Goal: Entertainment & Leisure: Browse casually

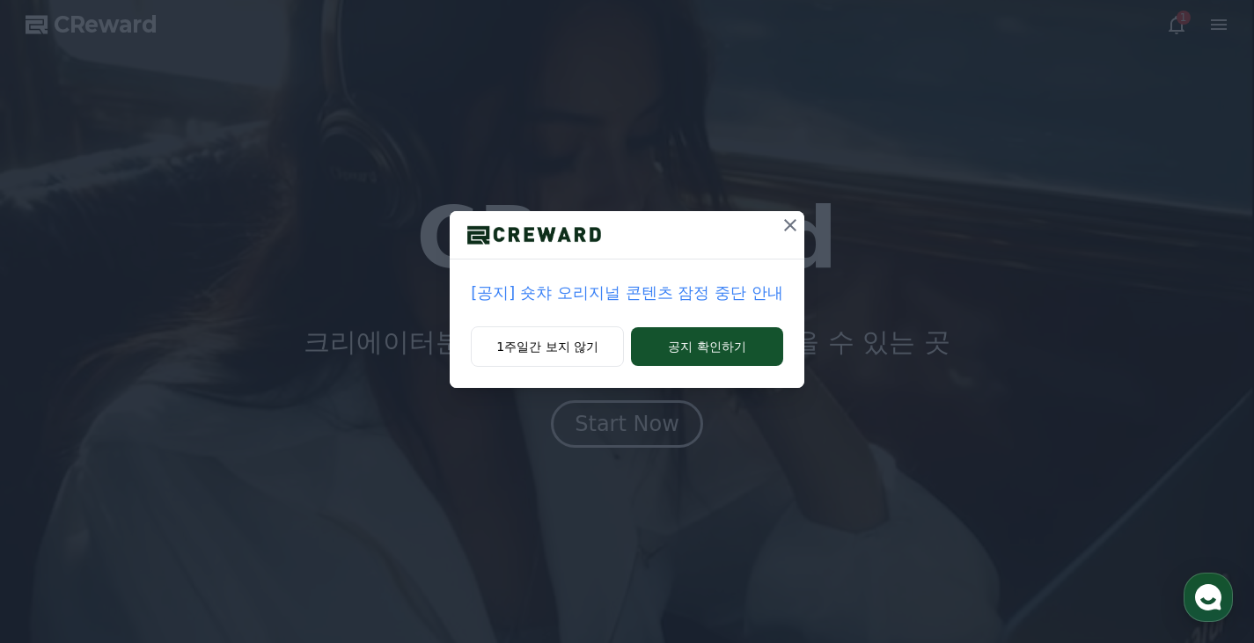
click at [657, 356] on button "공지 확인하기" at bounding box center [707, 346] width 152 height 39
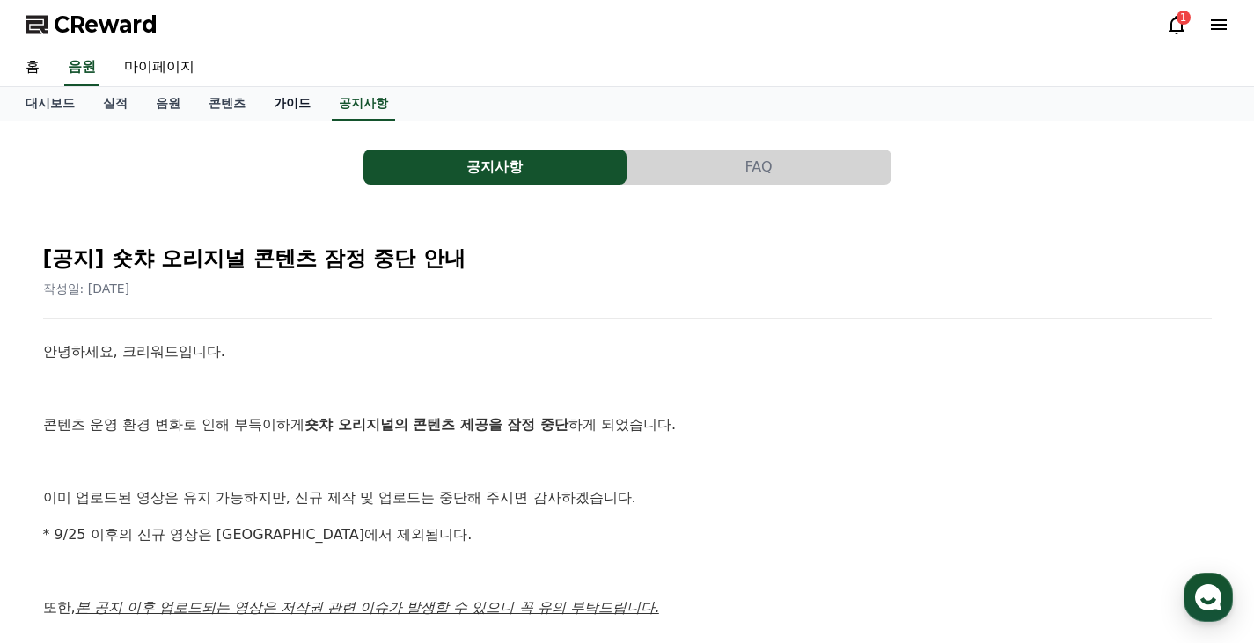
click at [298, 97] on link "가이드" at bounding box center [292, 103] width 65 height 33
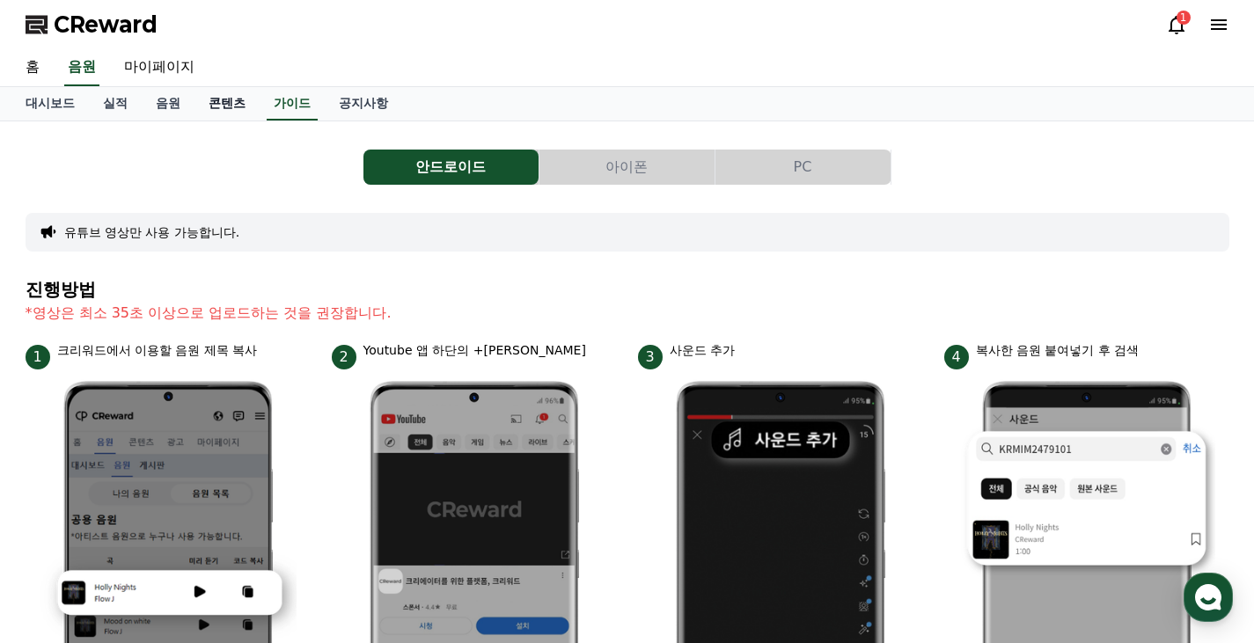
click at [240, 99] on link "콘텐츠" at bounding box center [227, 103] width 65 height 33
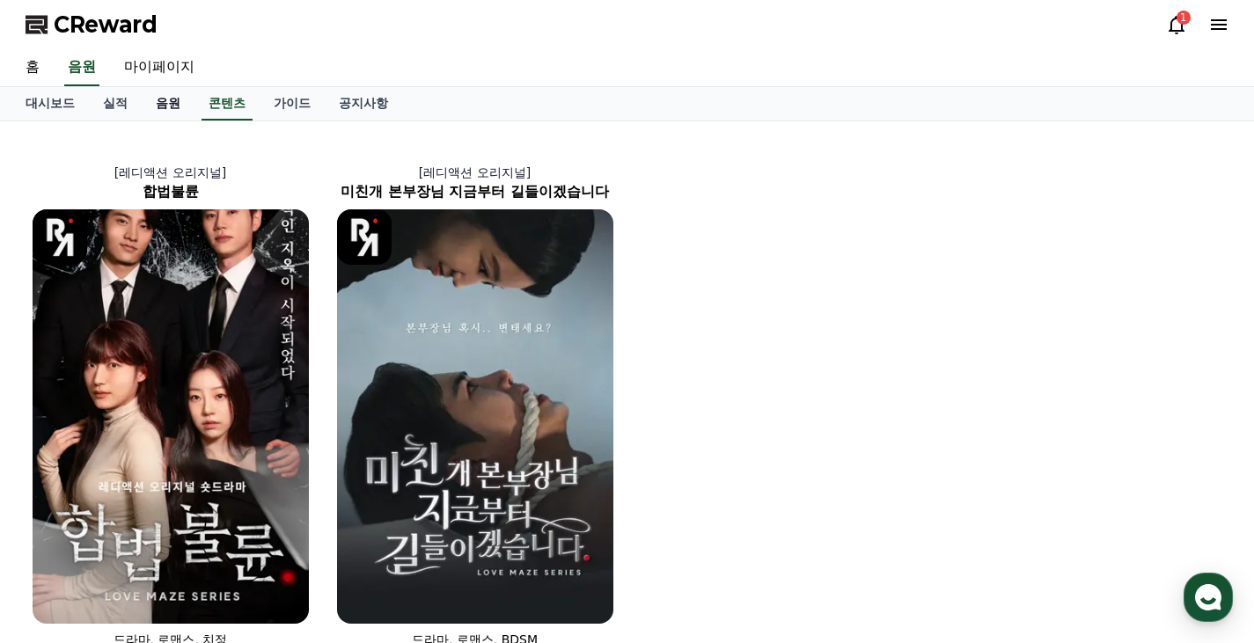
click at [174, 101] on link "음원" at bounding box center [168, 103] width 53 height 33
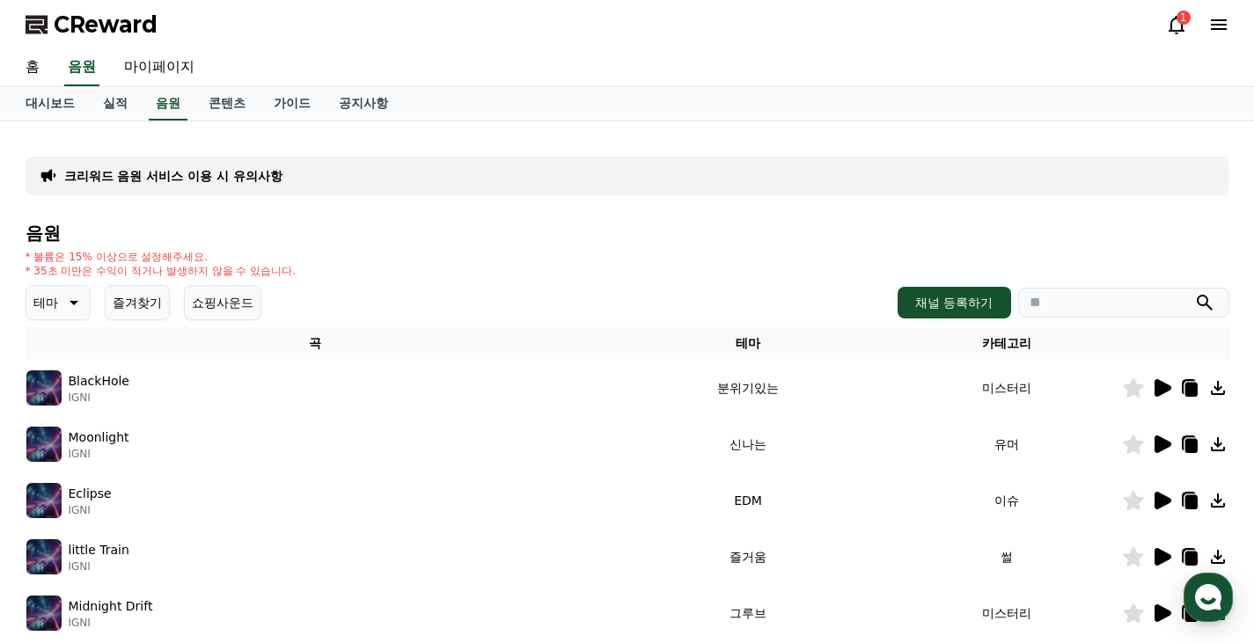
click at [94, 304] on div "테마 즐겨찾기 쇼핑사운드" at bounding box center [144, 302] width 236 height 35
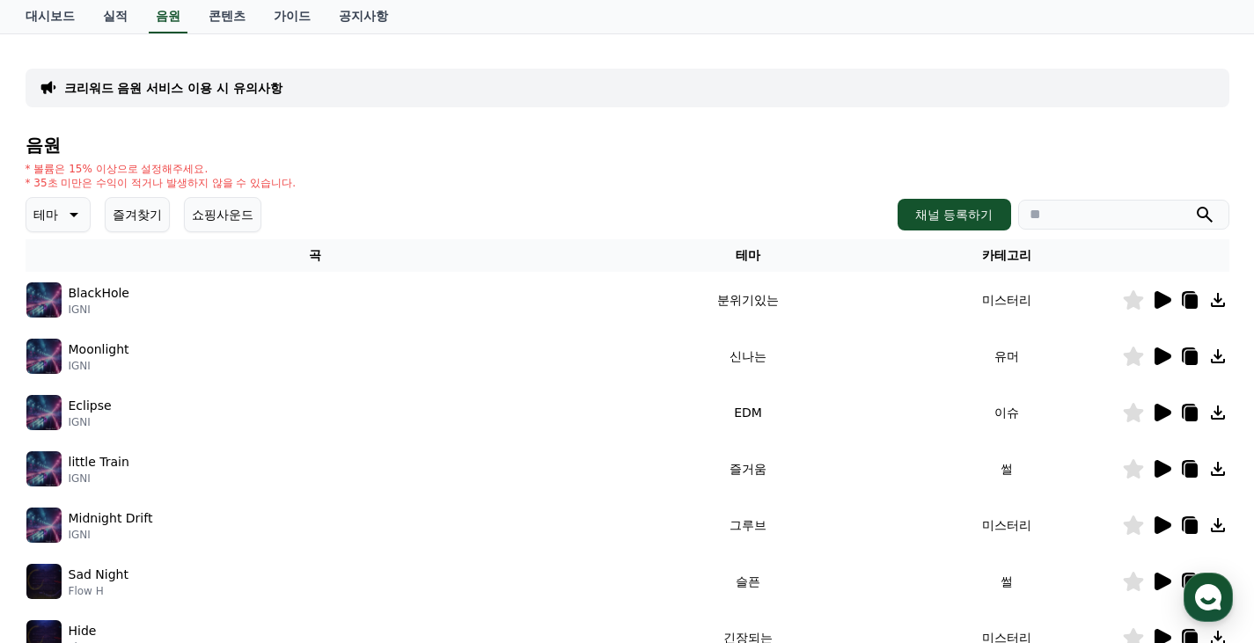
click at [101, 292] on p "BlackHole" at bounding box center [99, 293] width 61 height 18
click at [1161, 302] on icon at bounding box center [1163, 300] width 17 height 18
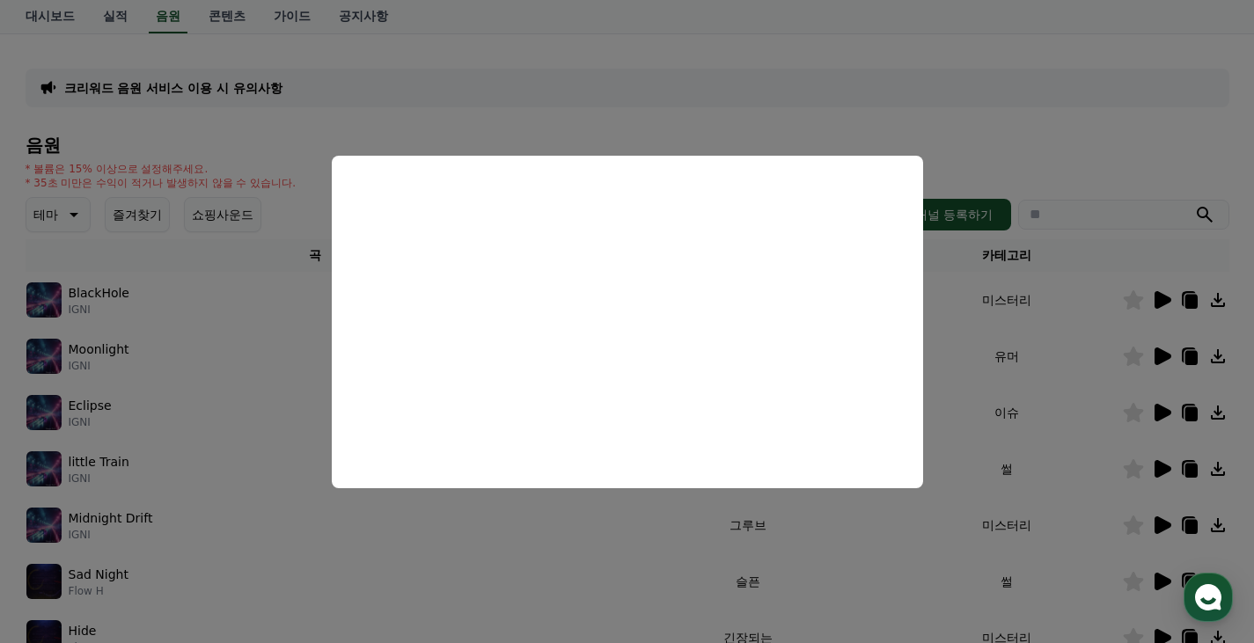
click at [985, 387] on button "close modal" at bounding box center [627, 321] width 1254 height 643
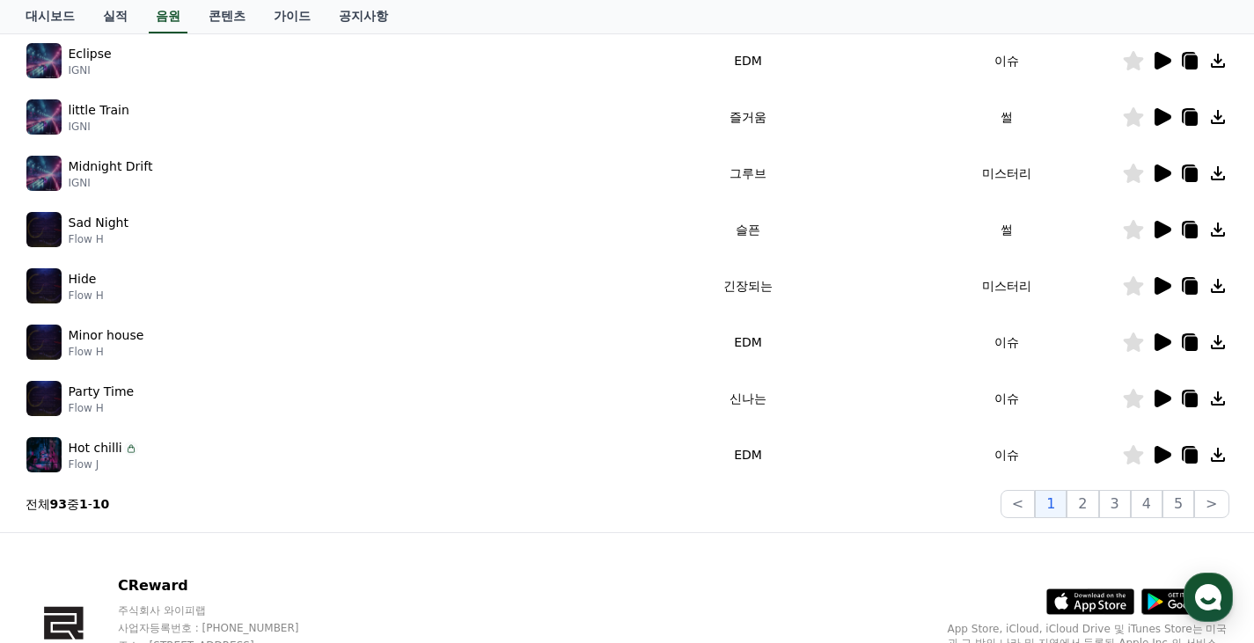
scroll to position [264, 0]
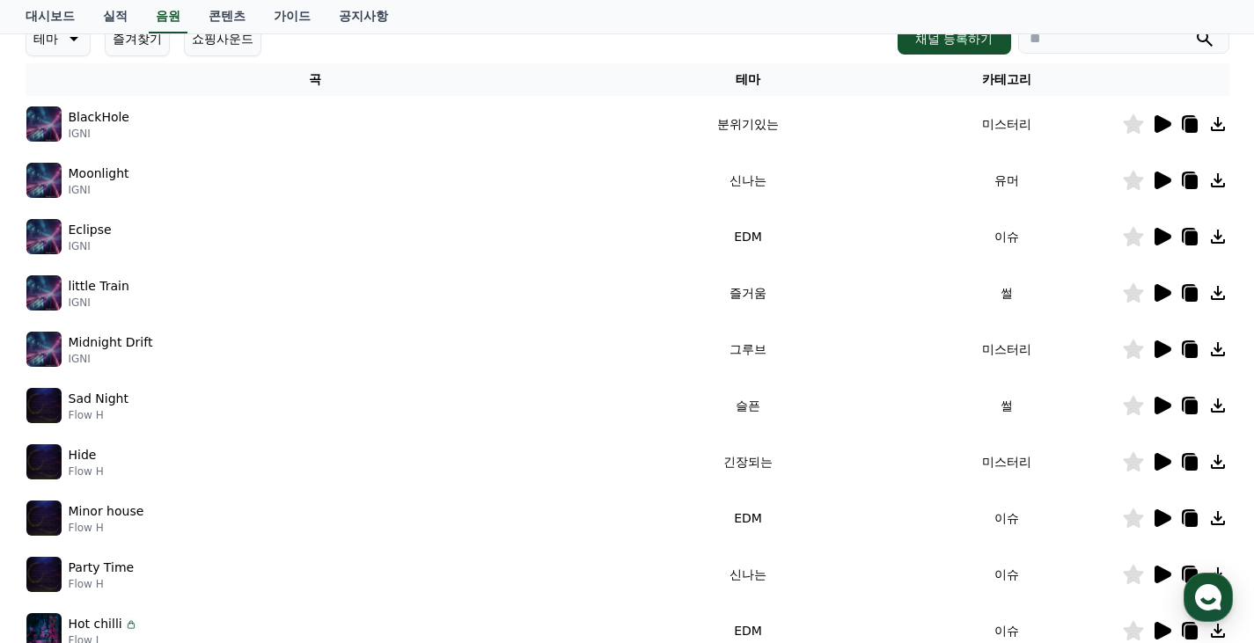
click at [1165, 187] on icon at bounding box center [1161, 180] width 21 height 21
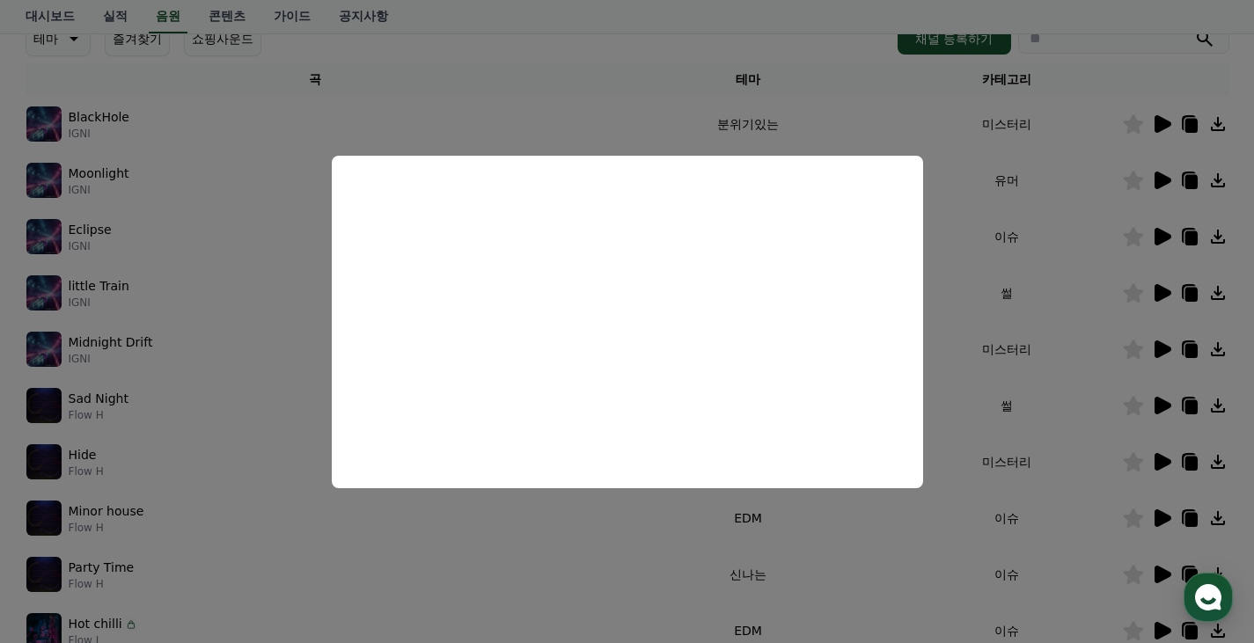
click at [113, 290] on button "close modal" at bounding box center [627, 321] width 1254 height 643
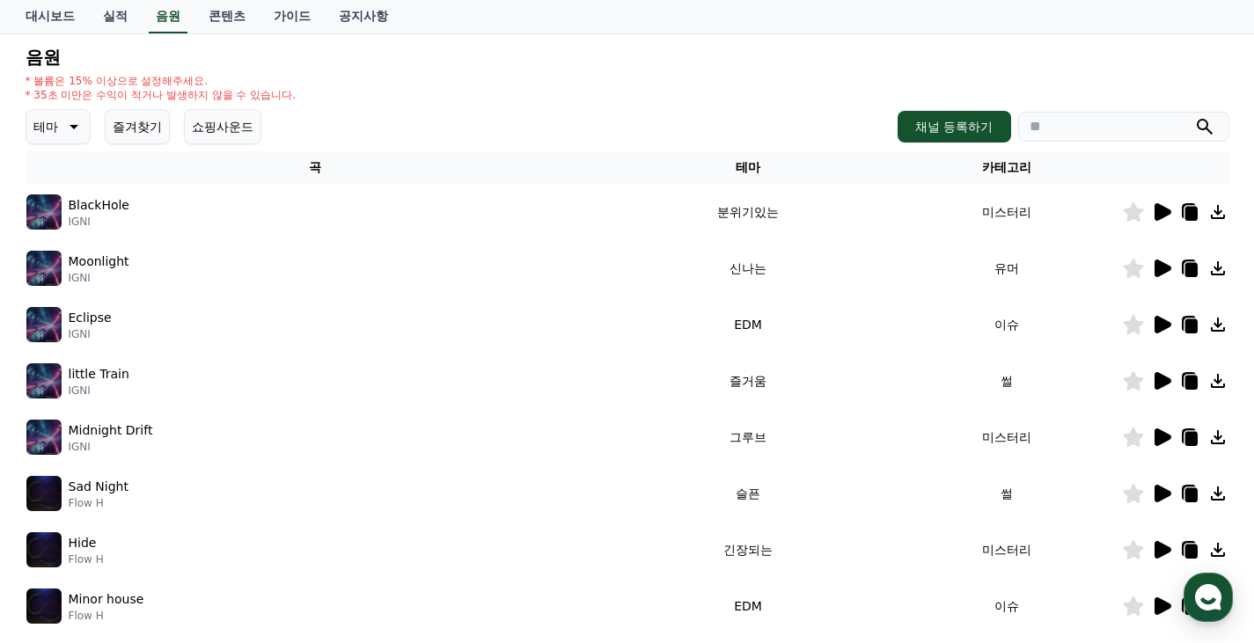
scroll to position [0, 0]
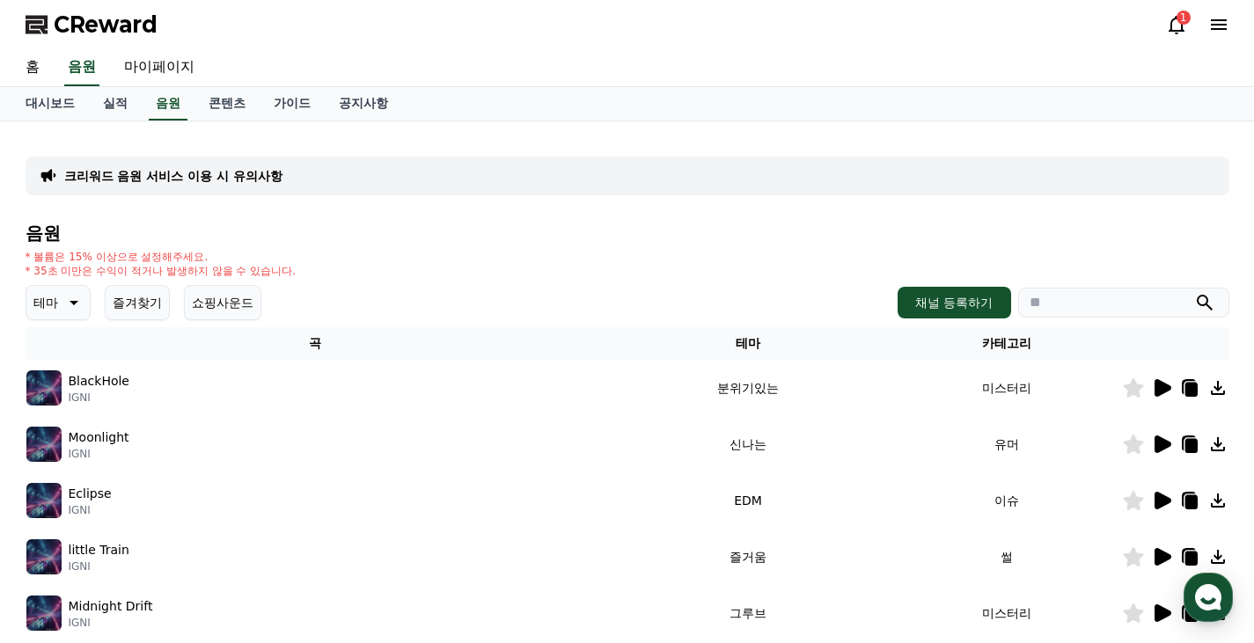
click at [69, 306] on icon at bounding box center [72, 302] width 21 height 21
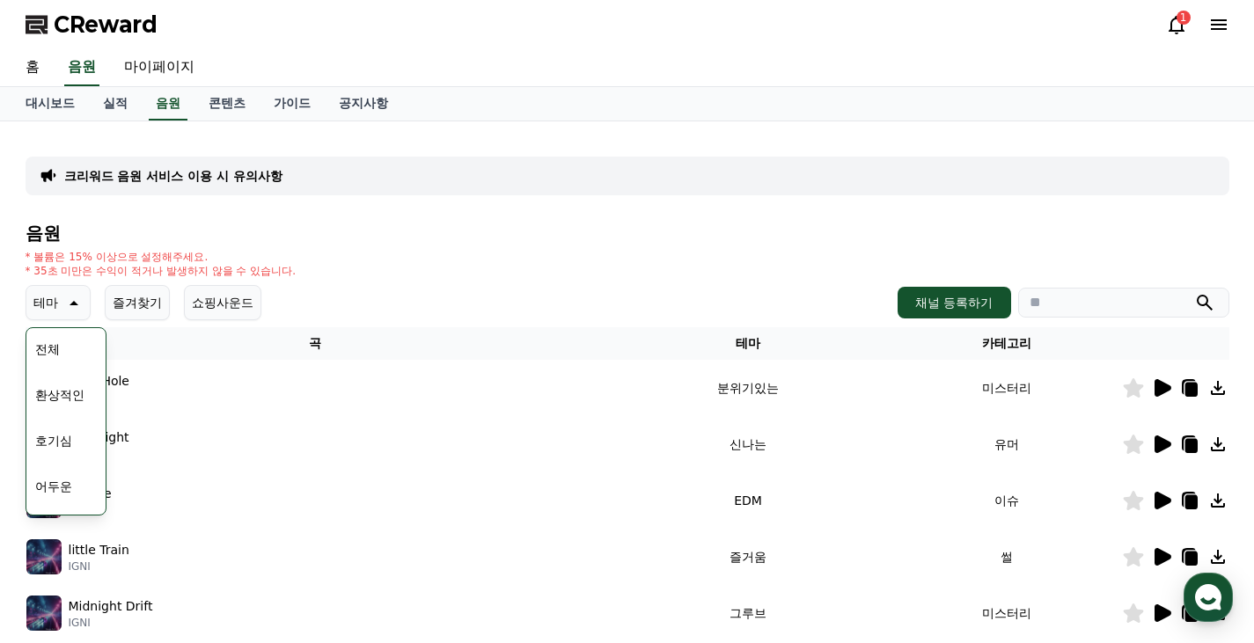
scroll to position [264, 0]
click at [63, 358] on button "신나는" at bounding box center [53, 360] width 51 height 39
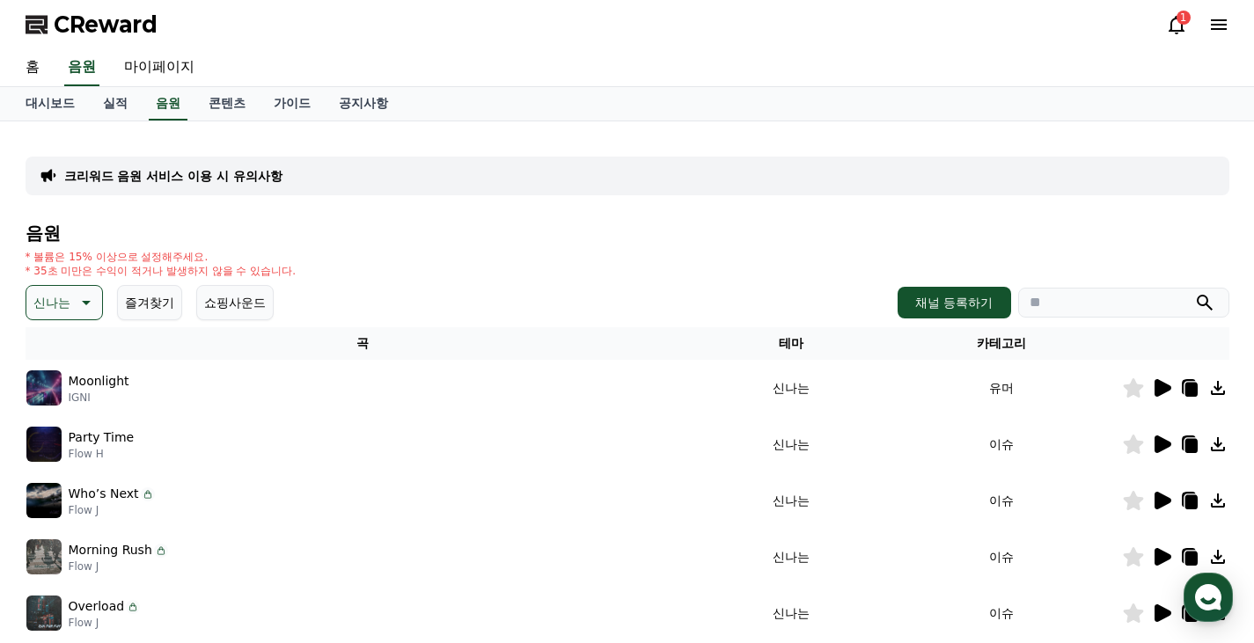
click at [1165, 447] on icon at bounding box center [1163, 445] width 17 height 18
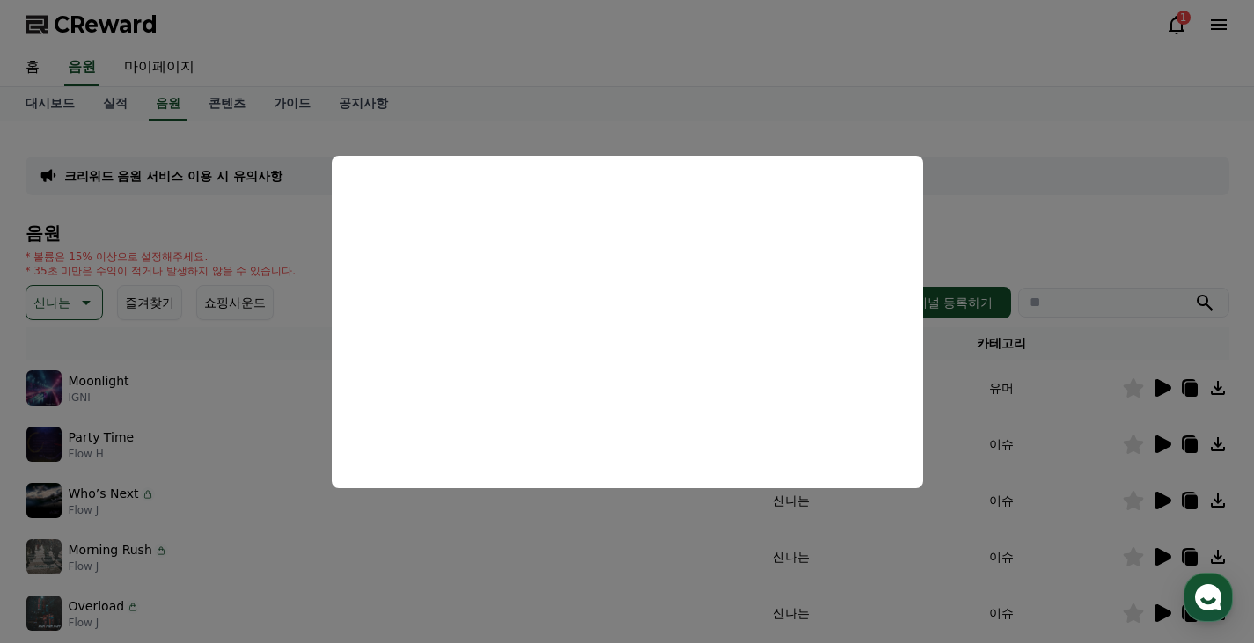
click at [980, 400] on button "close modal" at bounding box center [627, 321] width 1254 height 643
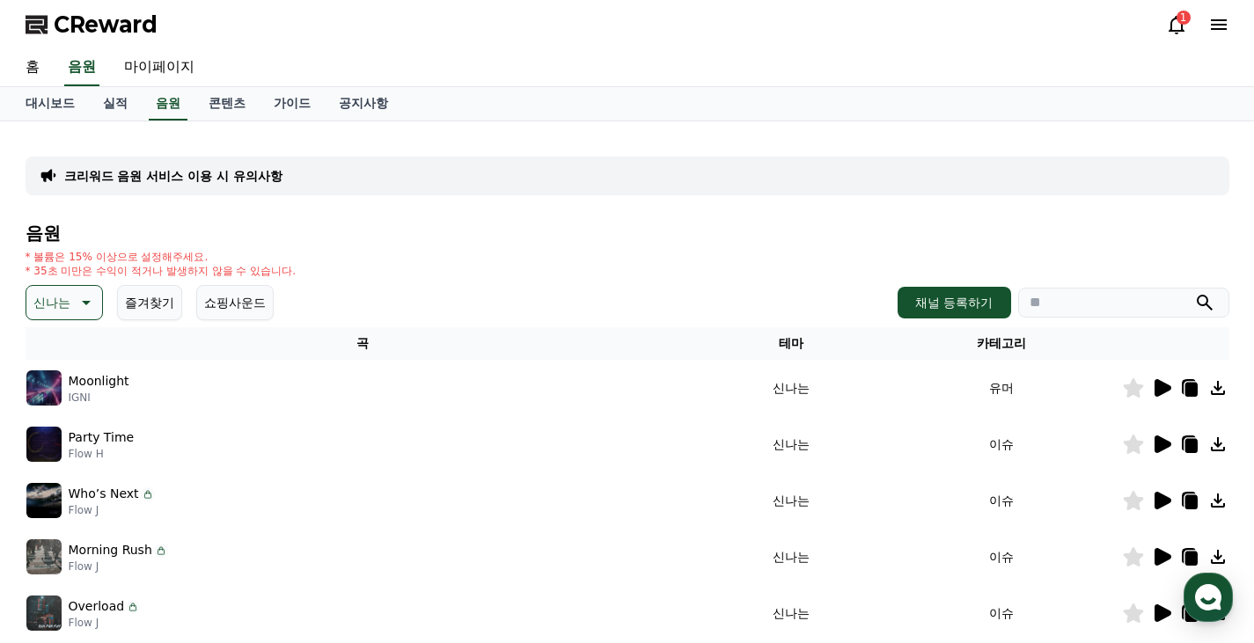
click at [1155, 496] on icon at bounding box center [1163, 501] width 17 height 18
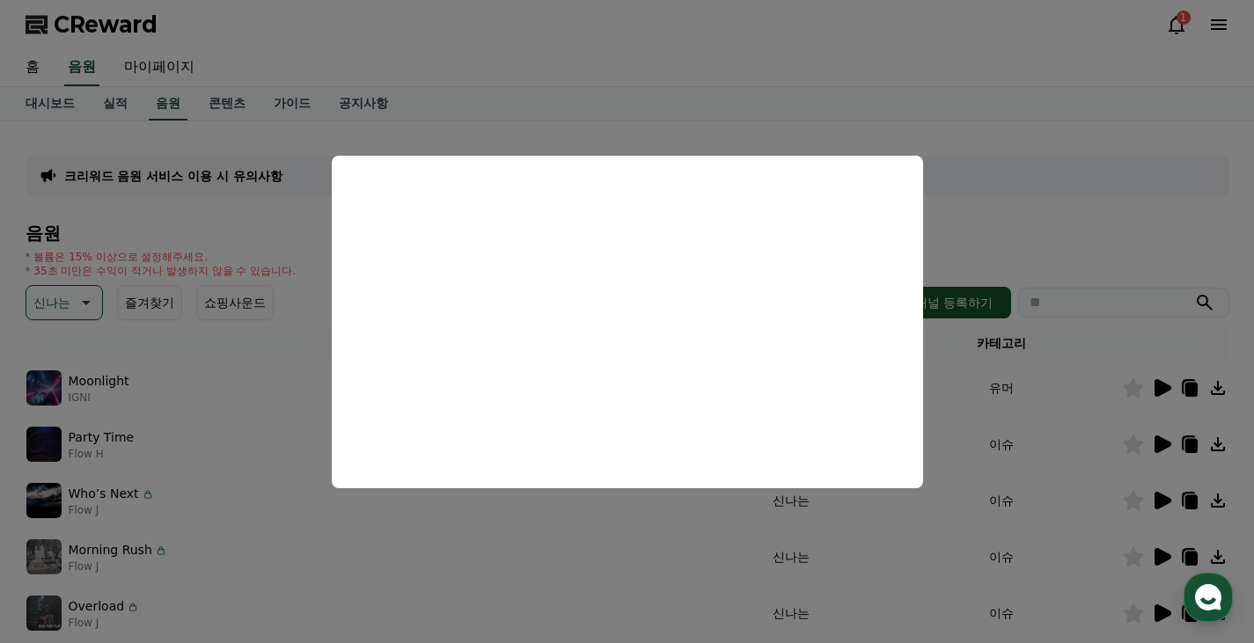
click at [952, 397] on button "close modal" at bounding box center [627, 321] width 1254 height 643
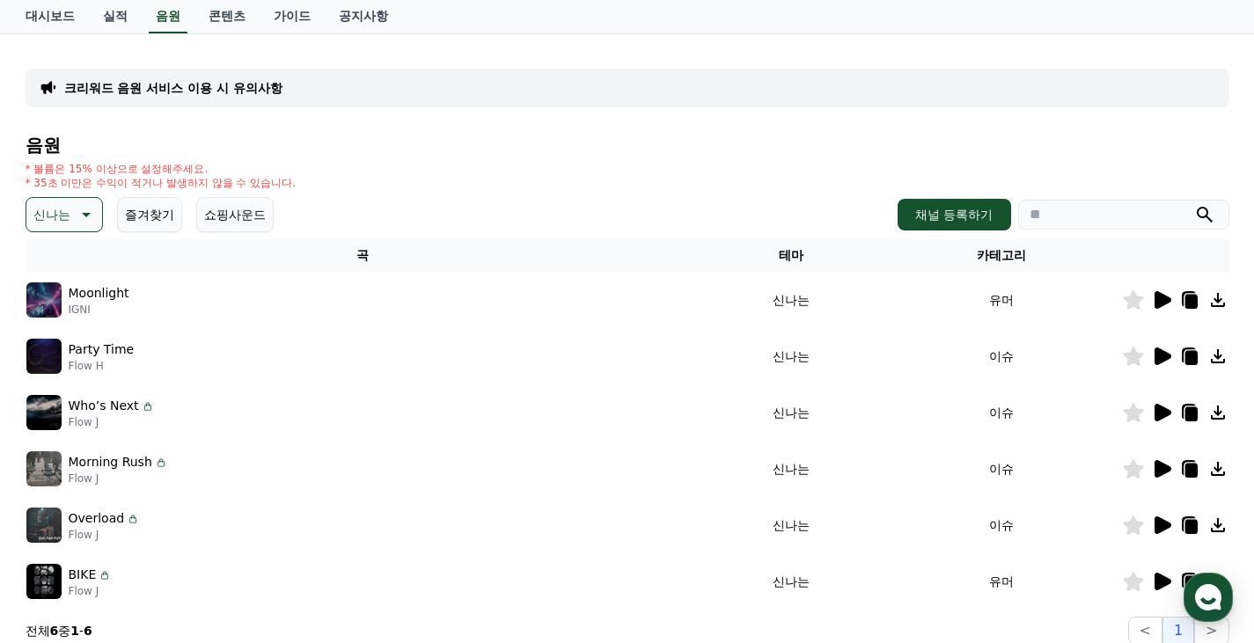
scroll to position [176, 0]
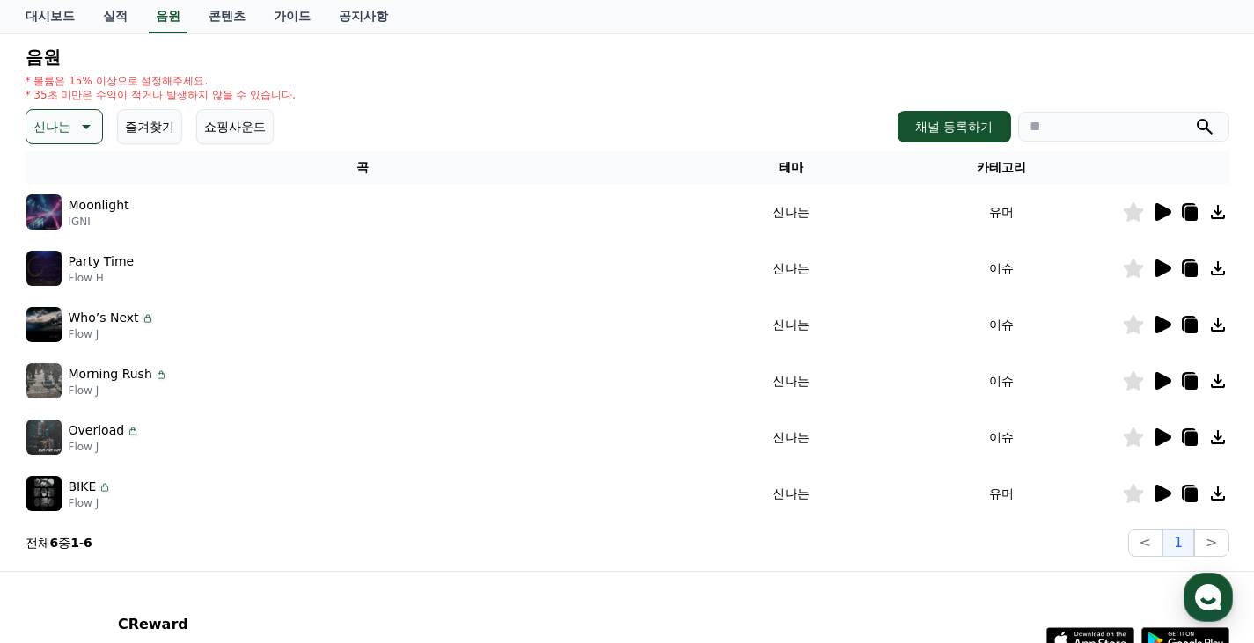
click at [1164, 488] on icon at bounding box center [1161, 493] width 21 height 21
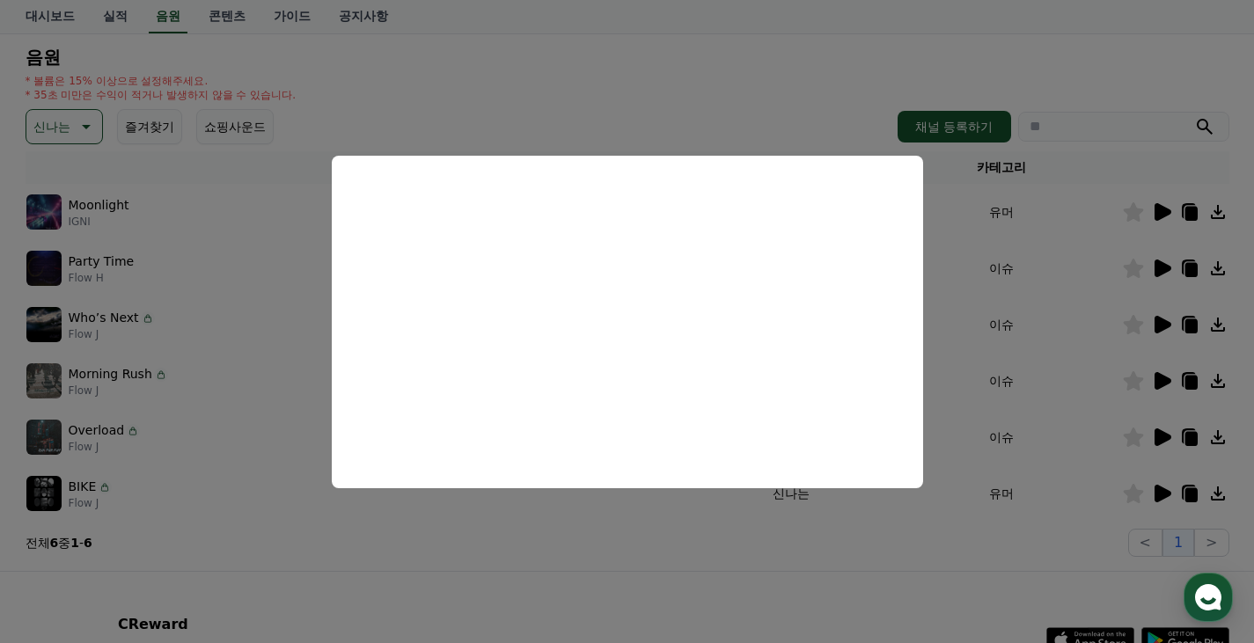
click at [199, 360] on button "close modal" at bounding box center [627, 321] width 1254 height 643
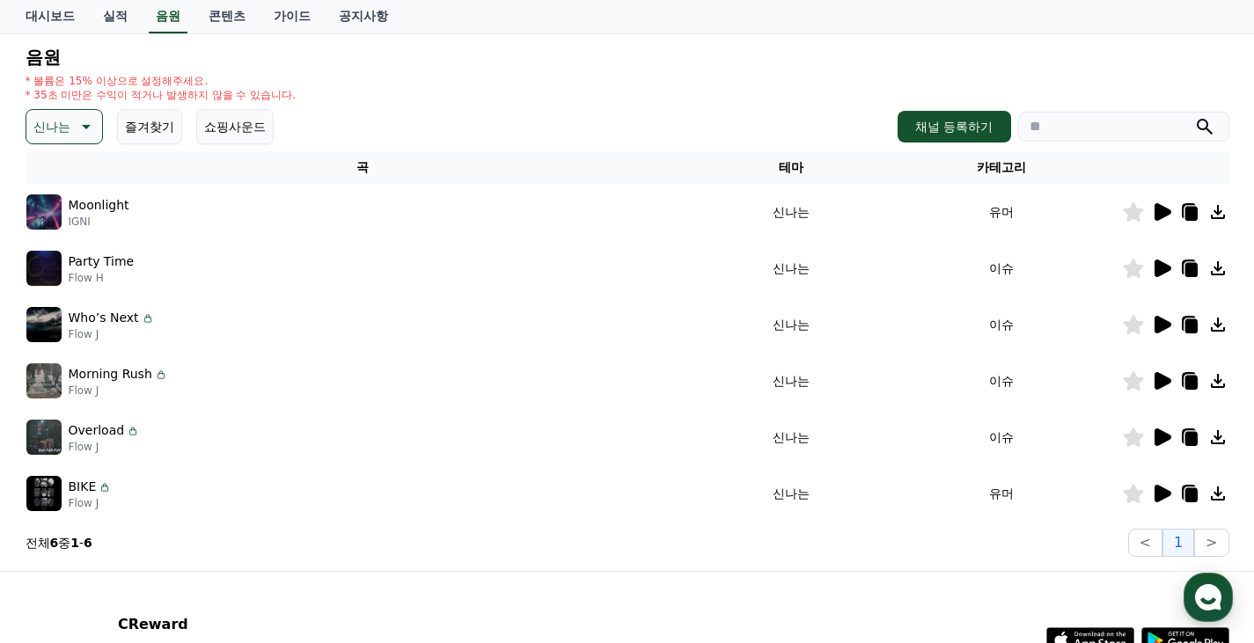
click at [60, 129] on p "신나는" at bounding box center [51, 126] width 37 height 25
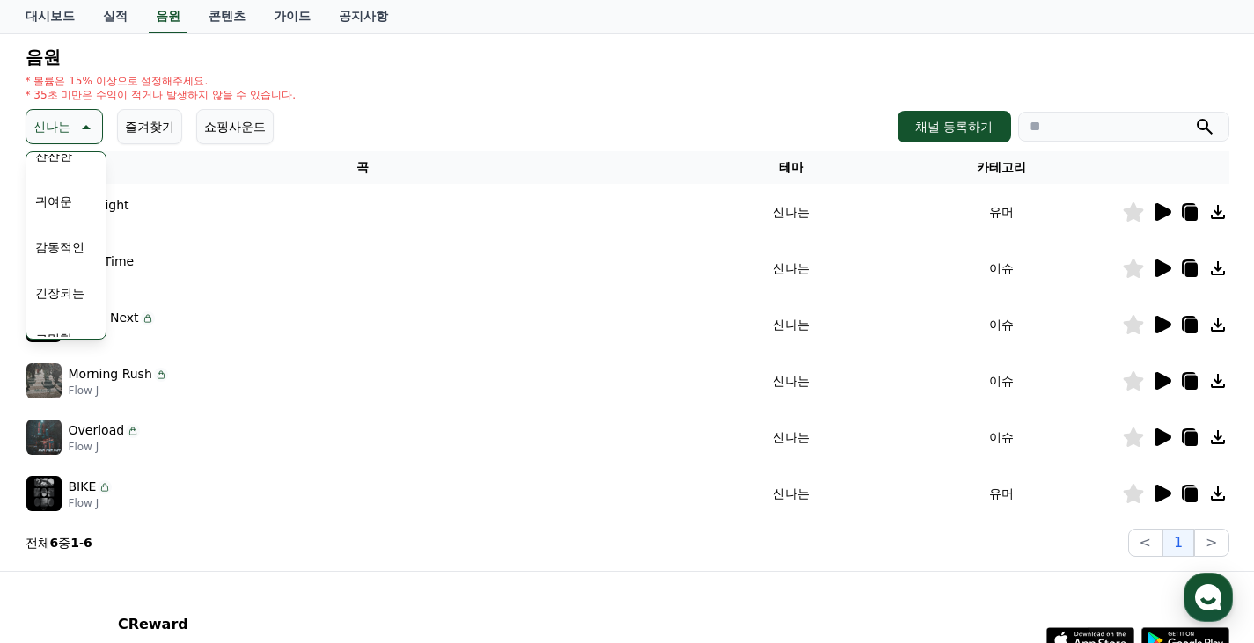
scroll to position [616, 0]
click at [65, 230] on button "잔잔한" at bounding box center [53, 243] width 51 height 39
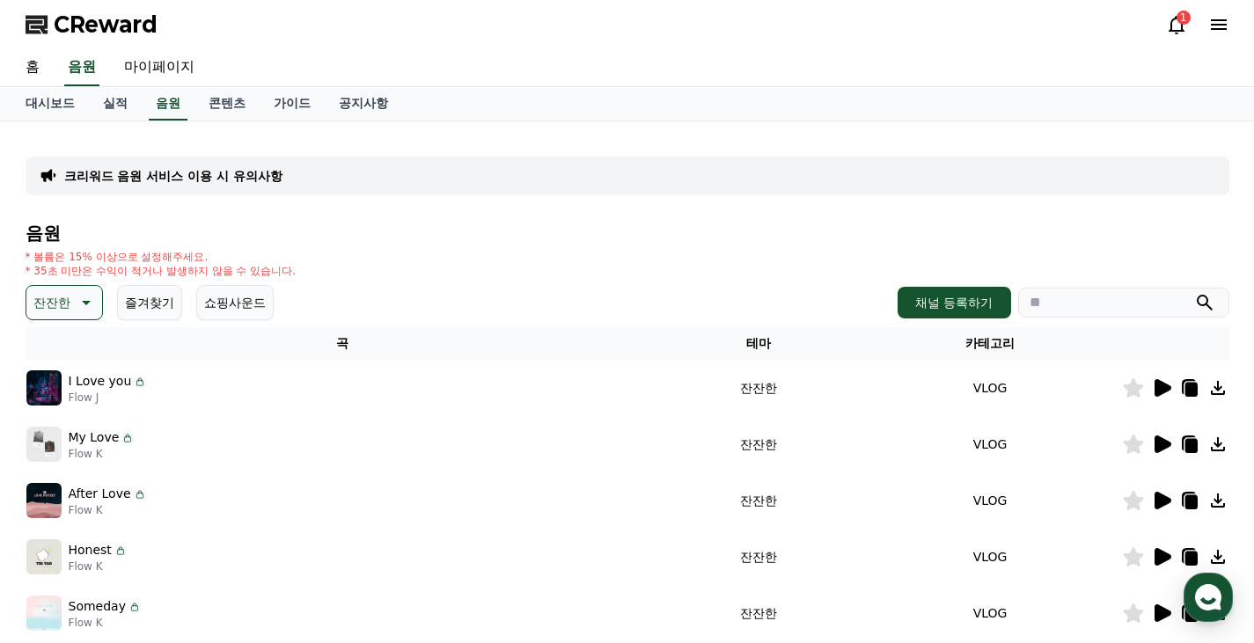
click at [1160, 388] on icon at bounding box center [1163, 388] width 17 height 18
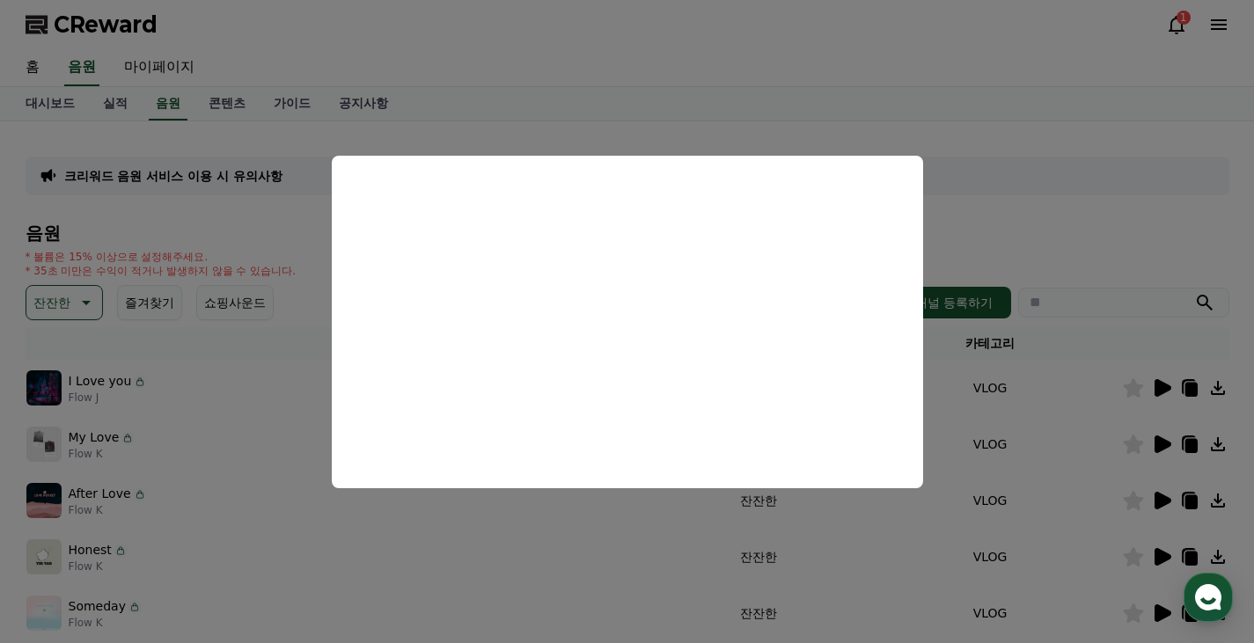
click at [272, 416] on button "close modal" at bounding box center [627, 321] width 1254 height 643
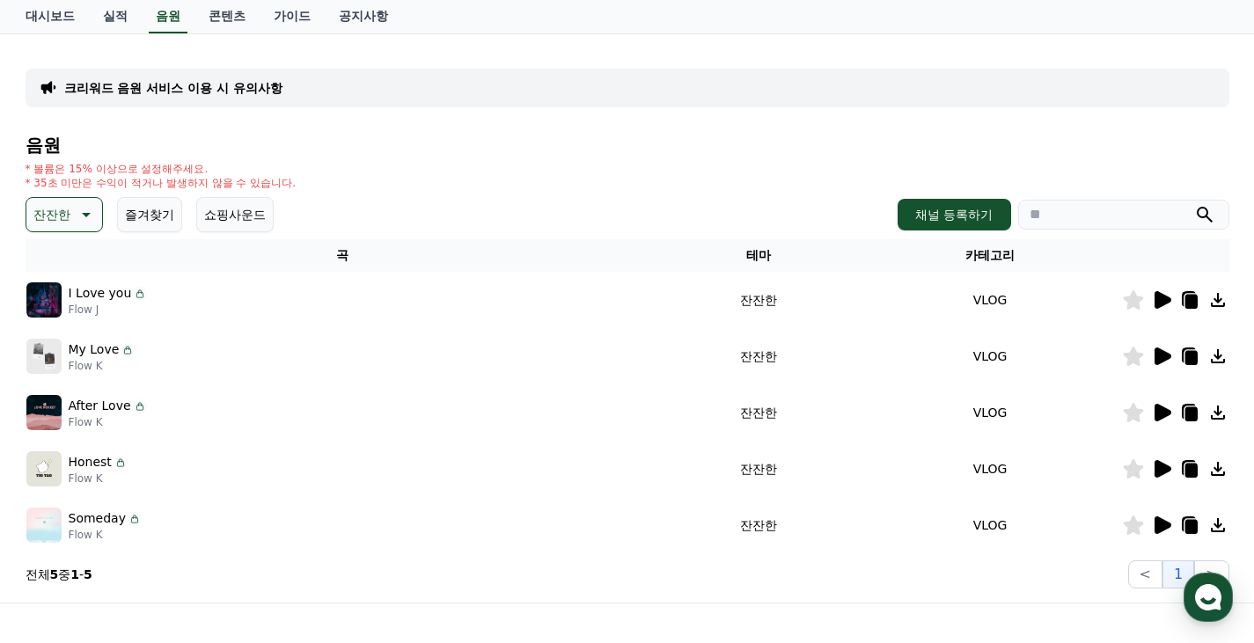
scroll to position [176, 0]
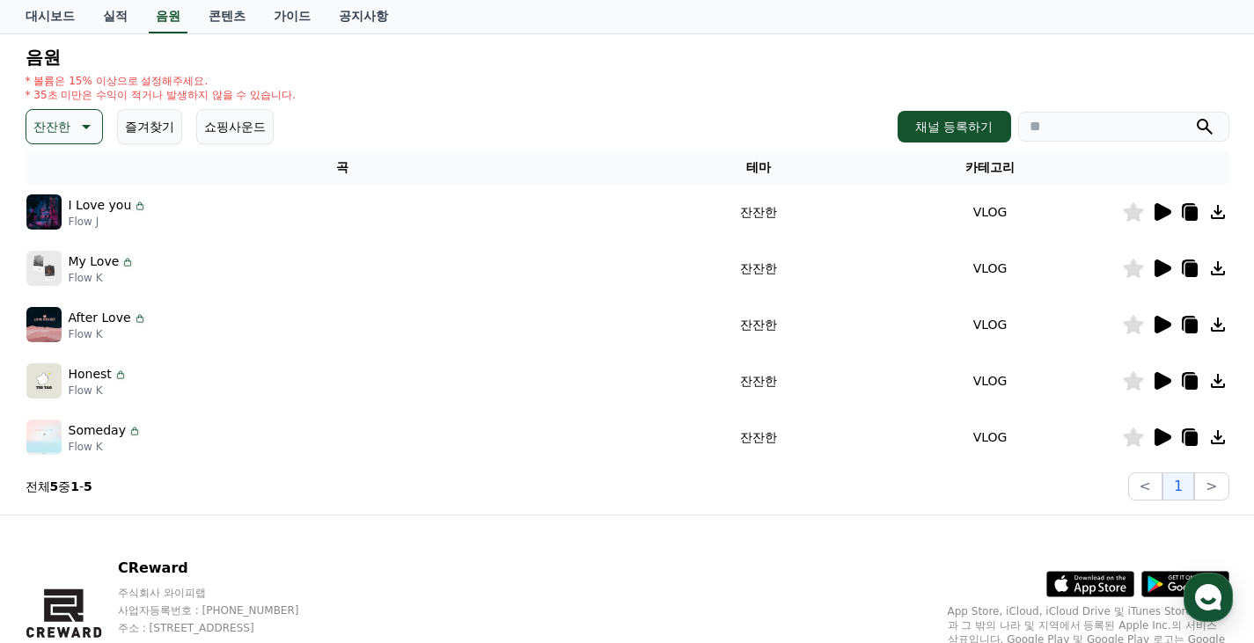
click at [1163, 433] on icon at bounding box center [1163, 438] width 17 height 18
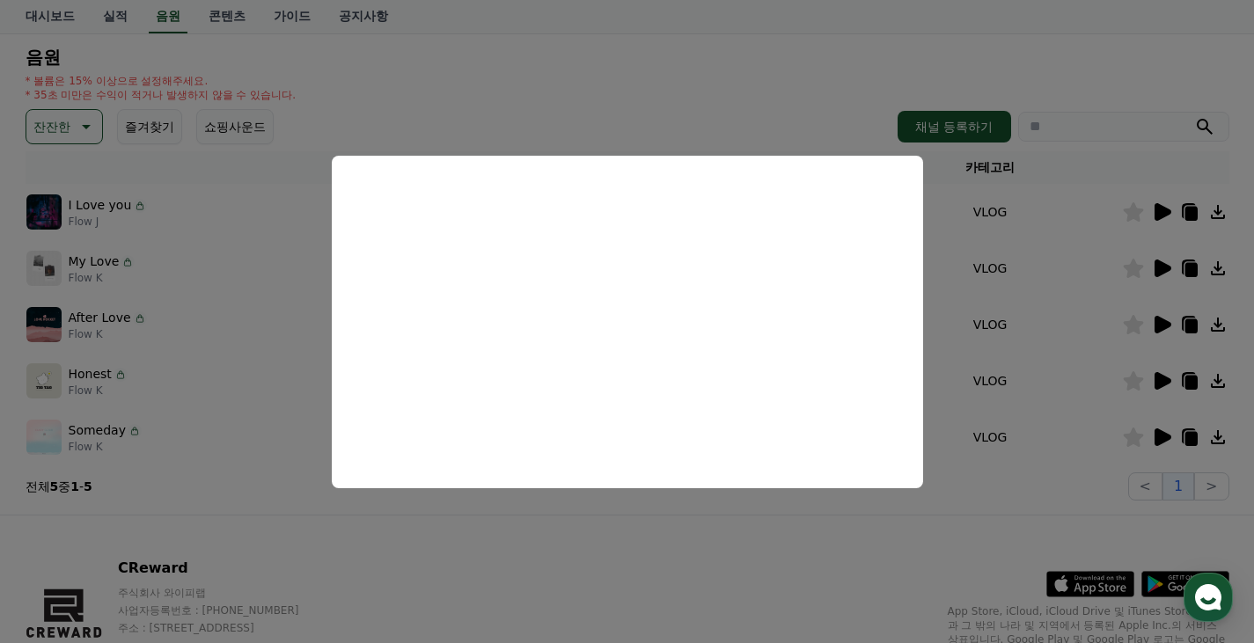
click at [231, 396] on button "close modal" at bounding box center [627, 321] width 1254 height 643
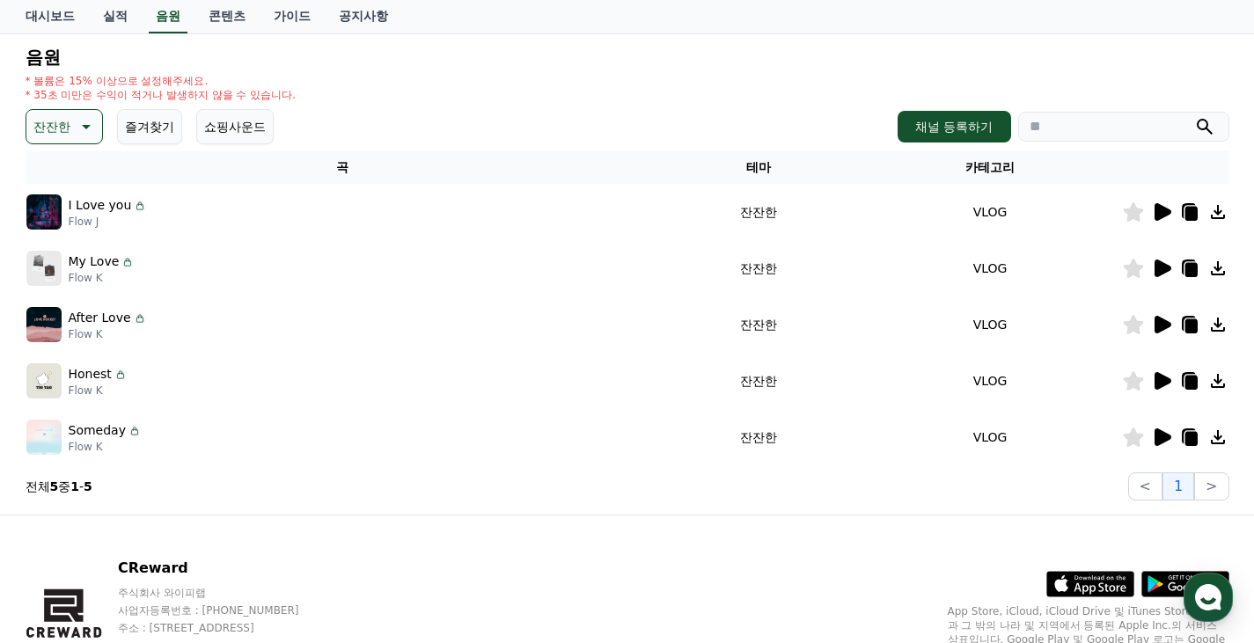
click at [74, 132] on icon at bounding box center [84, 126] width 21 height 21
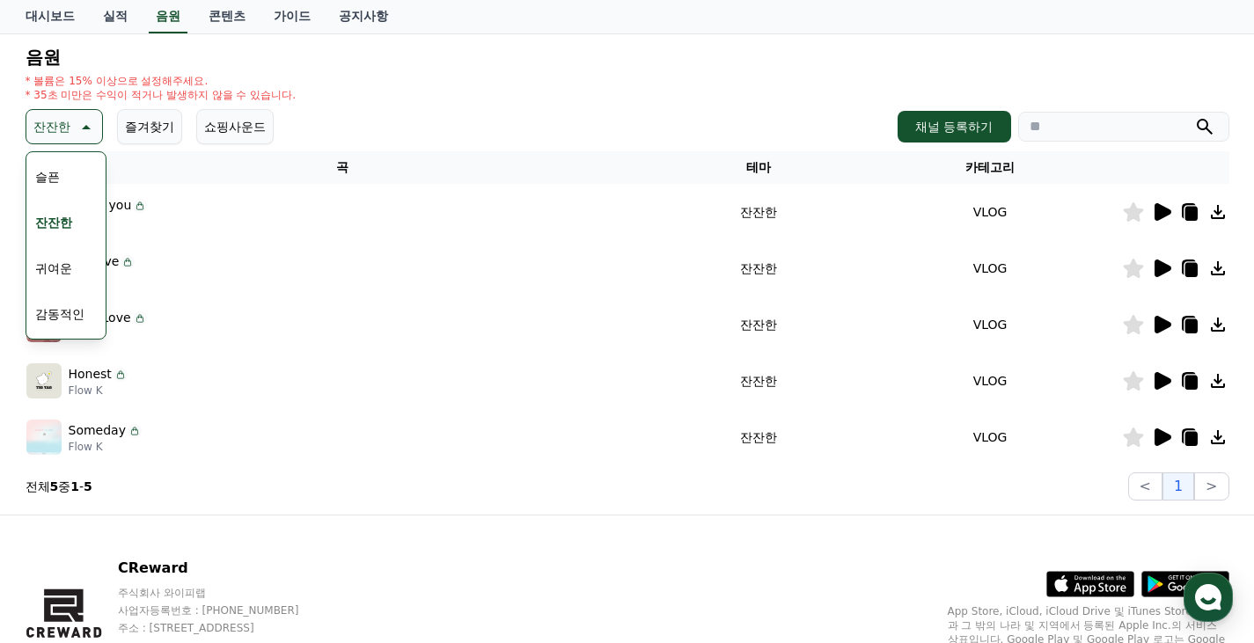
scroll to position [725, 0]
click at [65, 315] on button "코믹한" at bounding box center [53, 317] width 51 height 39
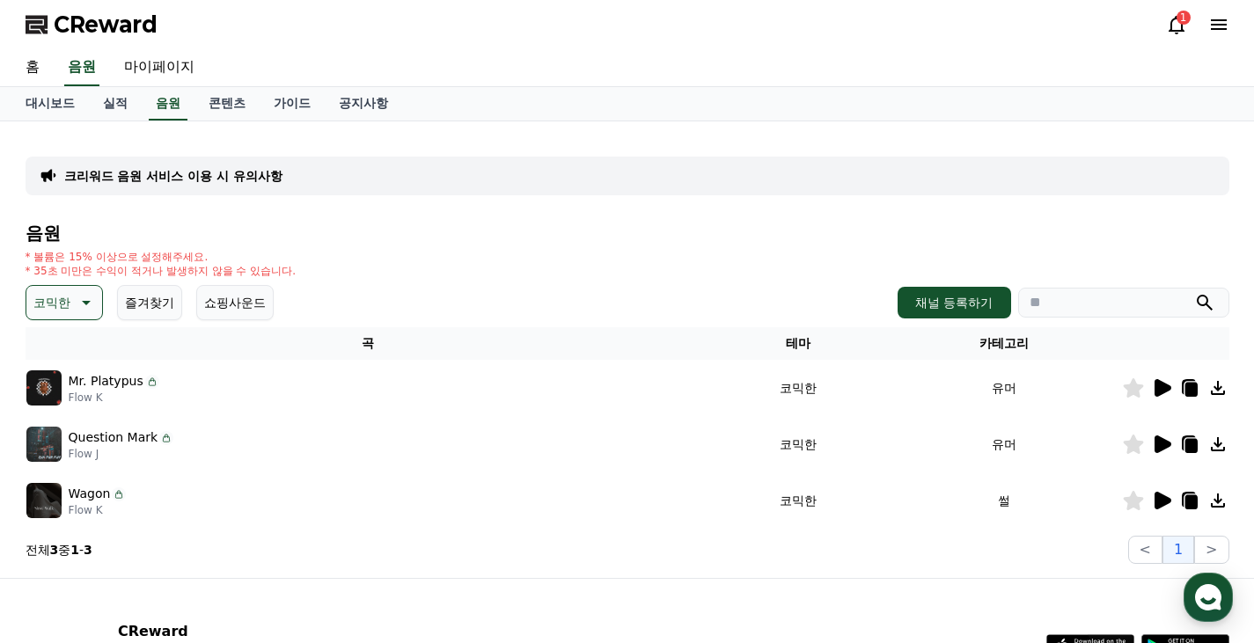
click at [1155, 383] on icon at bounding box center [1163, 388] width 17 height 18
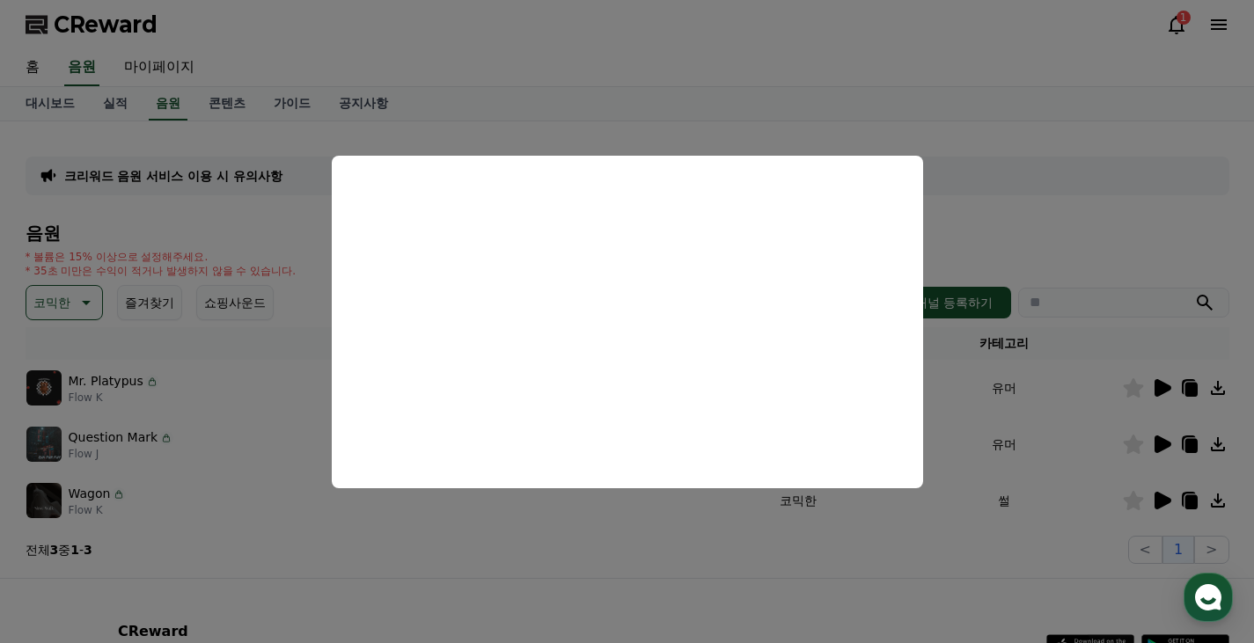
click at [970, 425] on button "close modal" at bounding box center [627, 321] width 1254 height 643
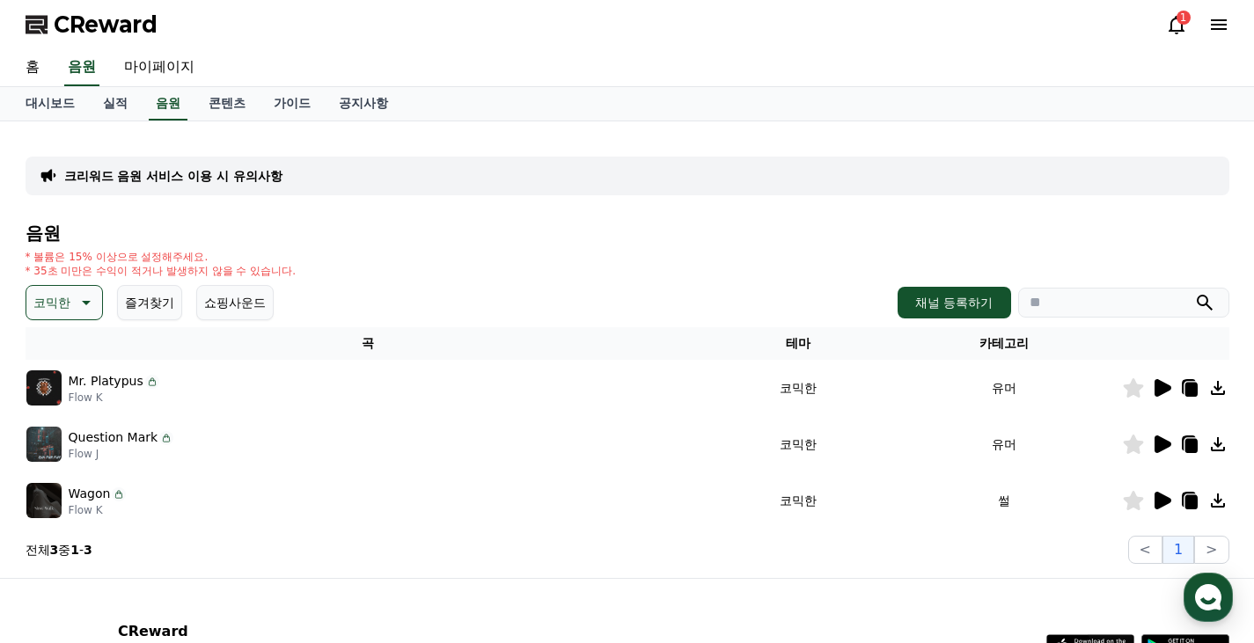
click at [1167, 496] on icon at bounding box center [1161, 500] width 21 height 21
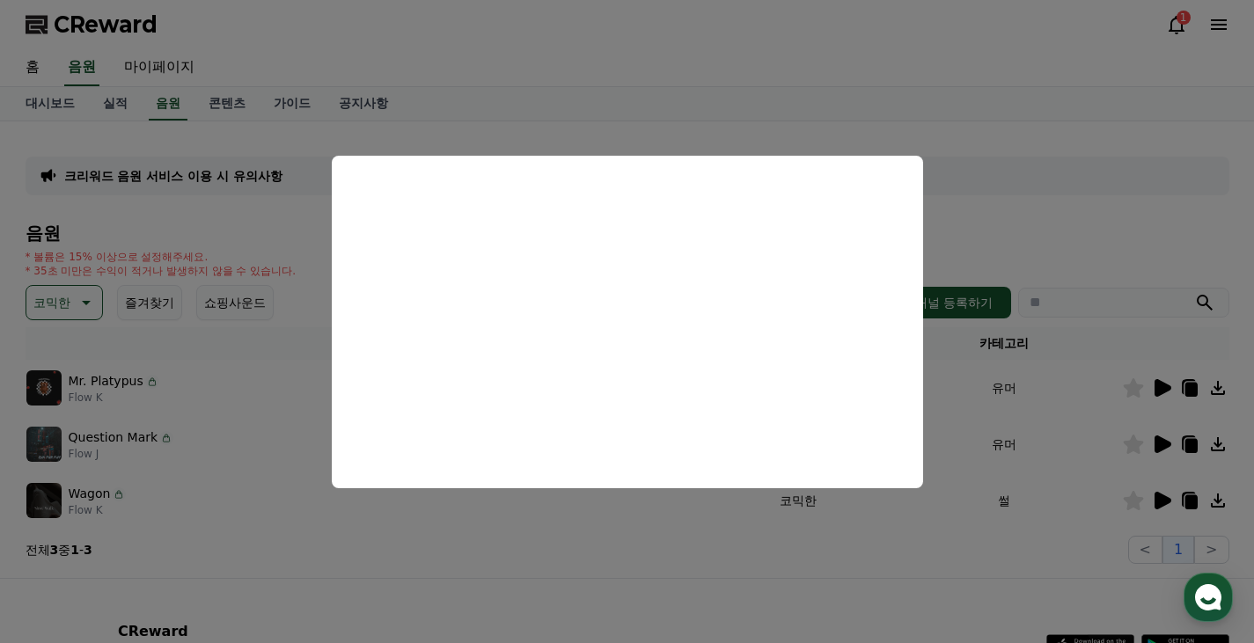
click at [990, 157] on button "close modal" at bounding box center [627, 321] width 1254 height 643
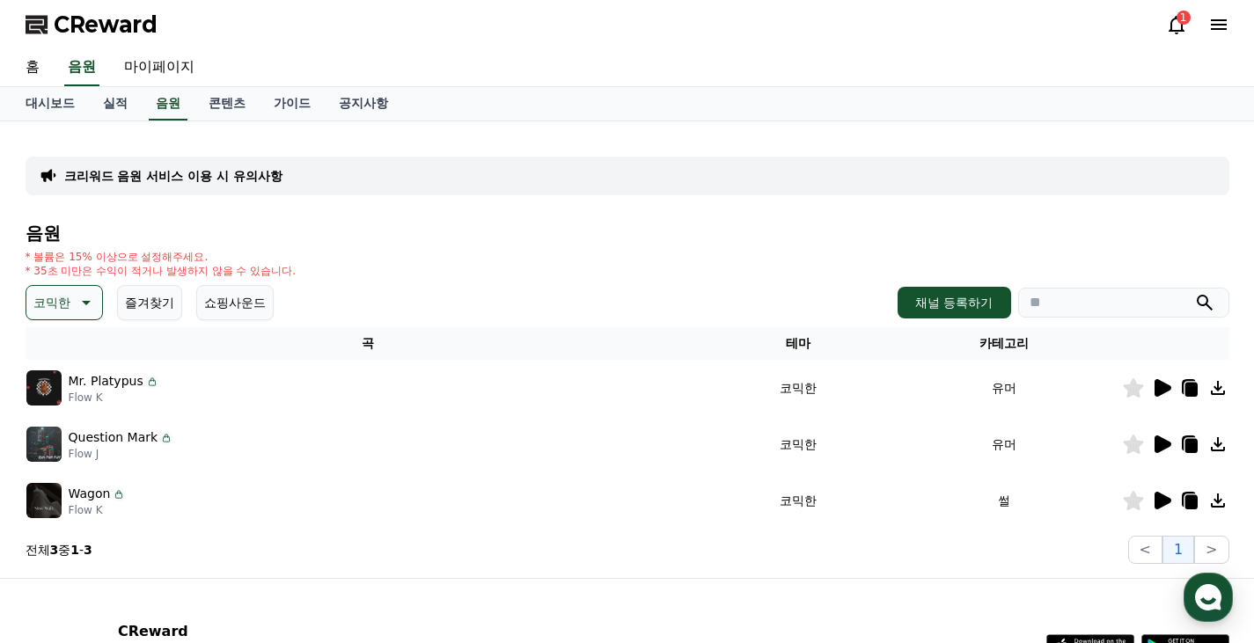
click at [1155, 440] on icon at bounding box center [1163, 445] width 17 height 18
